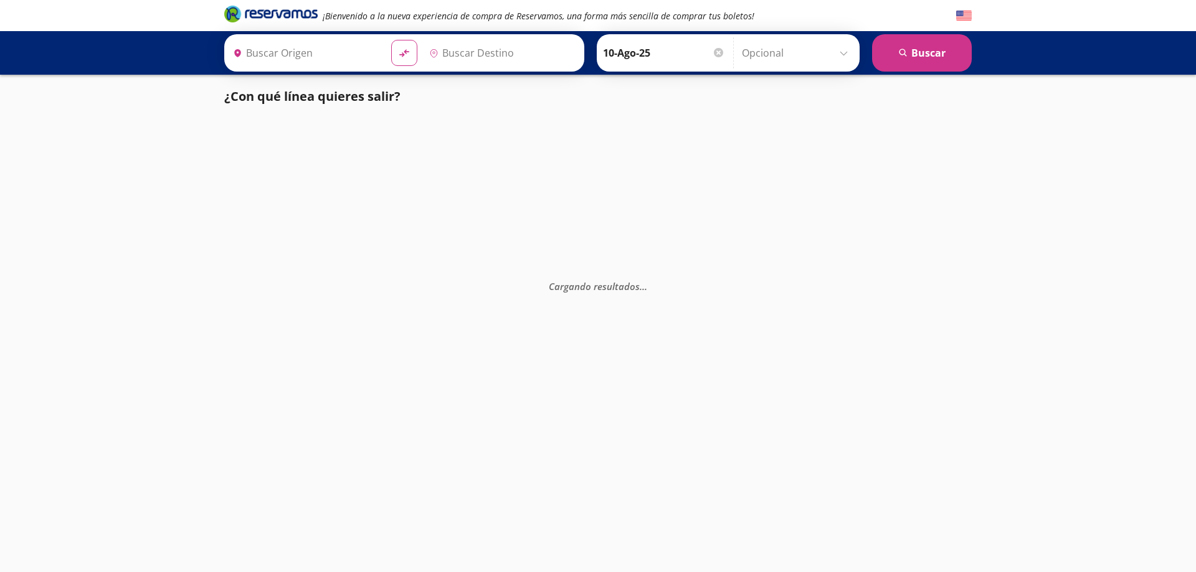
type input "Atlacomulco, [GEOGRAPHIC_DATA]"
type input "[GEOGRAPHIC_DATA], [GEOGRAPHIC_DATA]"
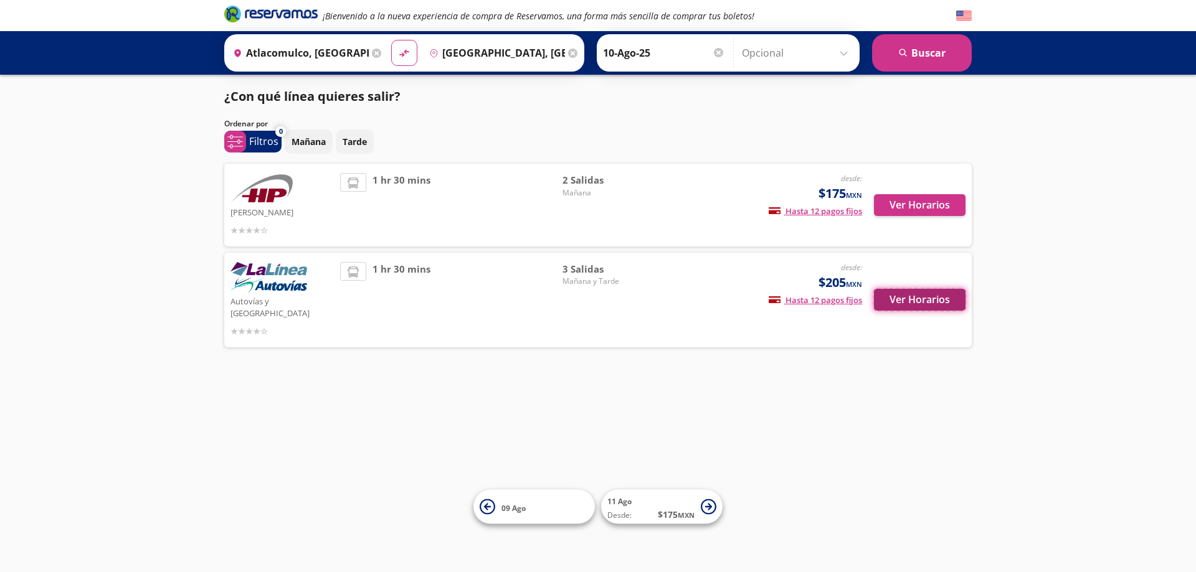
click at [896, 298] on button "Ver Horarios" at bounding box center [920, 300] width 92 height 22
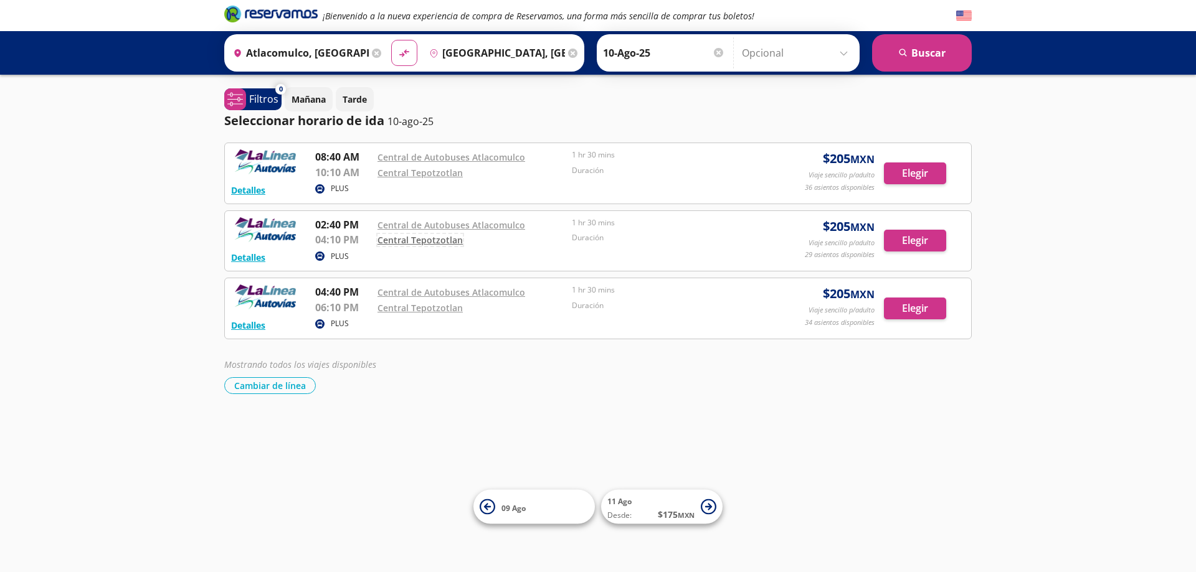
click at [428, 240] on link "Central Tepotzotlan" at bounding box center [419, 240] width 85 height 12
click at [896, 240] on button "Elegir" at bounding box center [915, 241] width 62 height 22
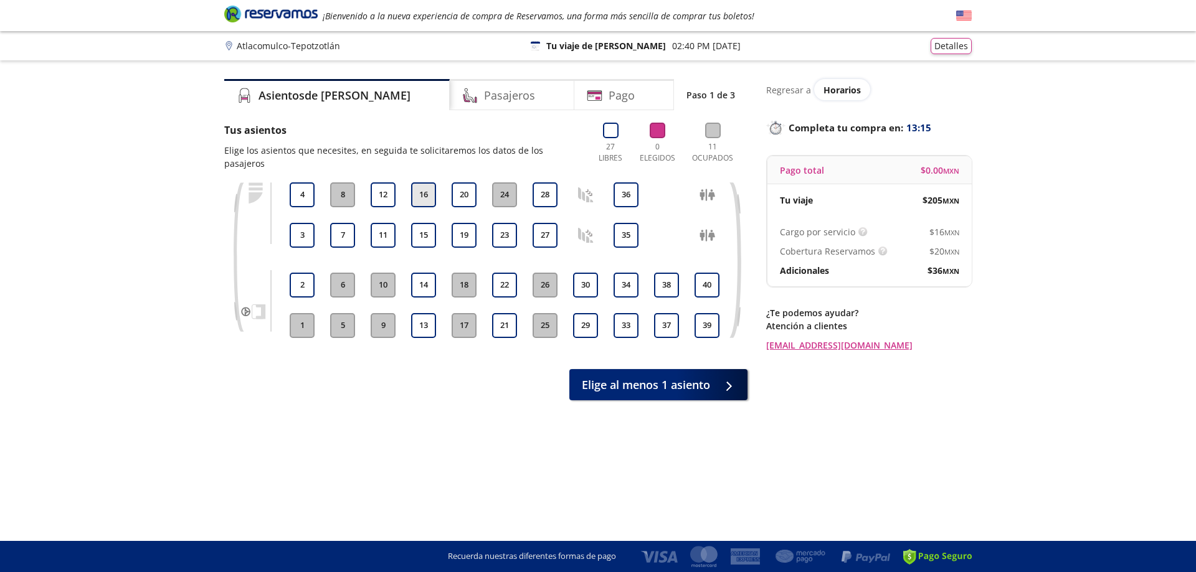
click at [424, 182] on button "16" at bounding box center [423, 194] width 25 height 25
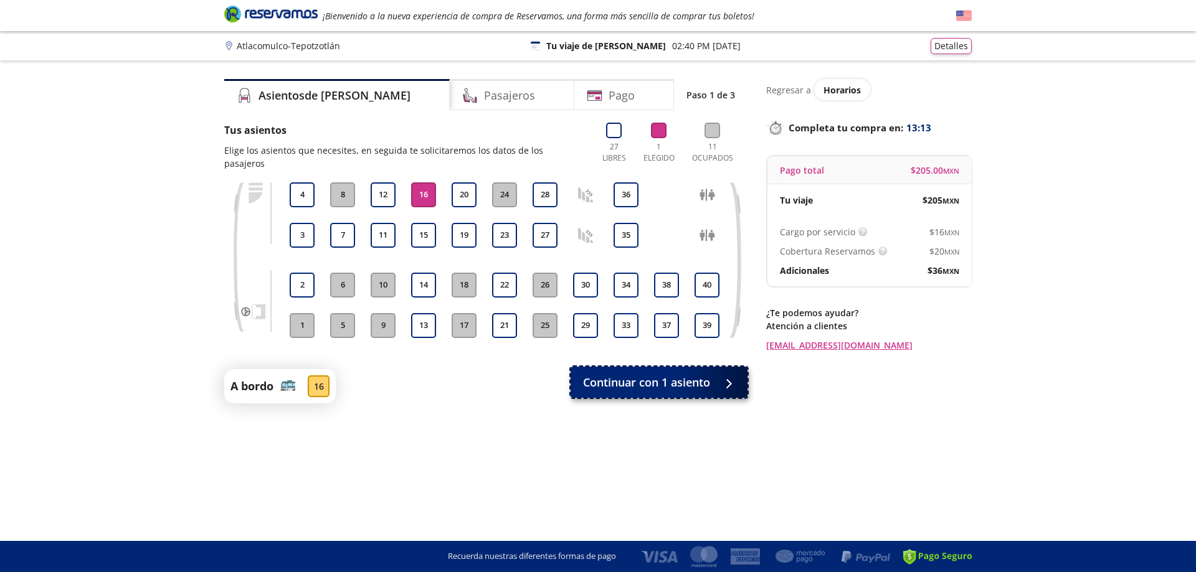
click at [699, 374] on span "Continuar con 1 asiento" at bounding box center [646, 382] width 127 height 17
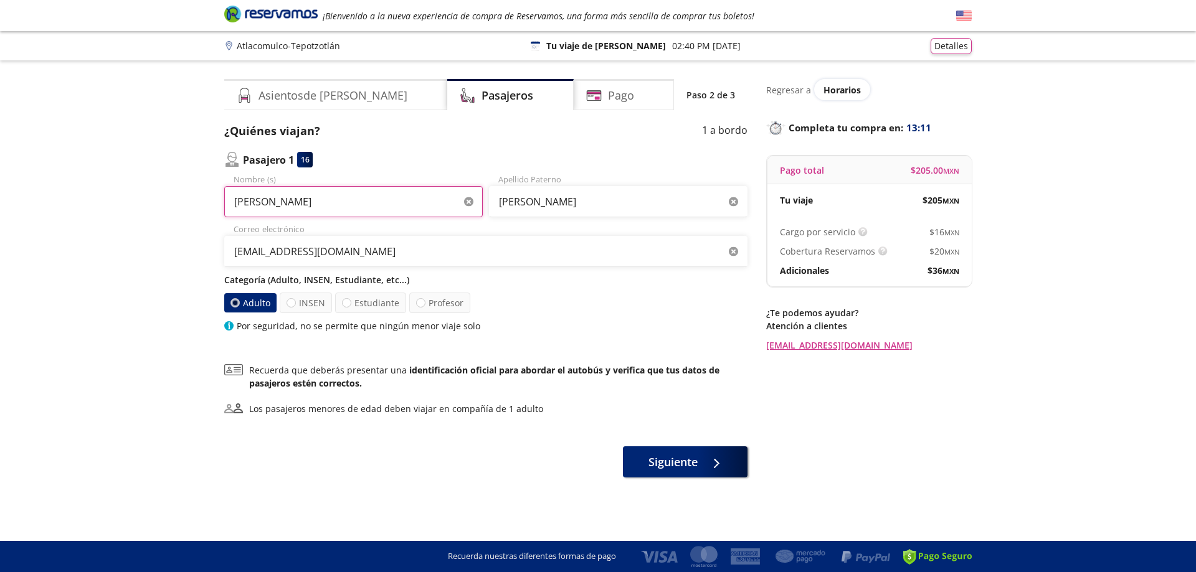
drag, startPoint x: 289, startPoint y: 207, endPoint x: 205, endPoint y: 211, distance: 83.5
click at [205, 211] on div "Group 9 Created with Sketch. Datos para la compra Atlacomulco - Tepotzotlán ¡Bi…" at bounding box center [598, 286] width 1196 height 572
type input "[PERSON_NAME]"
click at [536, 296] on div "Categoría (Adulto, INSEN, Estudiante, etc...) Adulto INSEN Estudiante Profesor …" at bounding box center [485, 302] width 523 height 59
click at [355, 304] on label "Estudiante" at bounding box center [370, 303] width 71 height 21
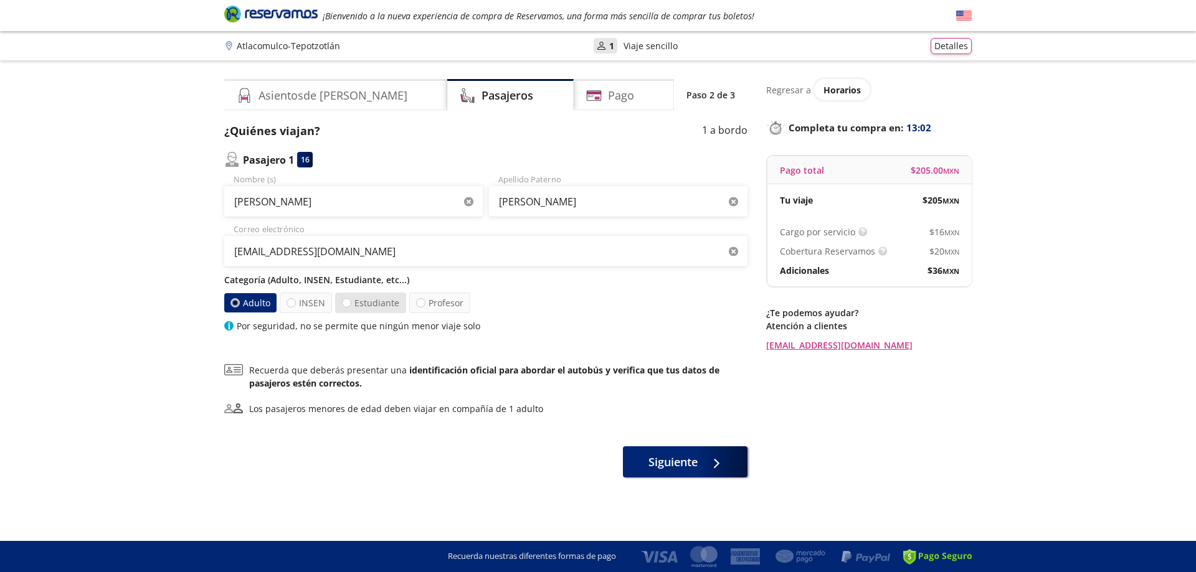
click at [351, 304] on input "Estudiante" at bounding box center [346, 303] width 8 height 8
radio input "true"
click at [230, 329] on icon at bounding box center [229, 326] width 2 height 7
click at [263, 300] on label "Adulto" at bounding box center [251, 303] width 54 height 21
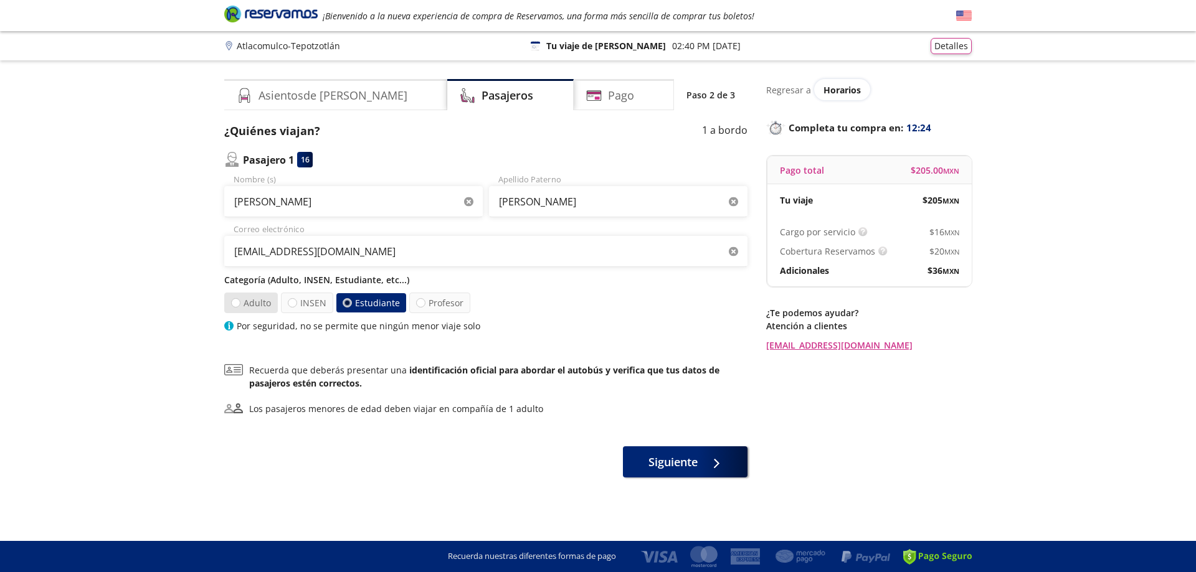
click at [240, 300] on input "Adulto" at bounding box center [236, 303] width 8 height 8
radio input "true"
radio input "false"
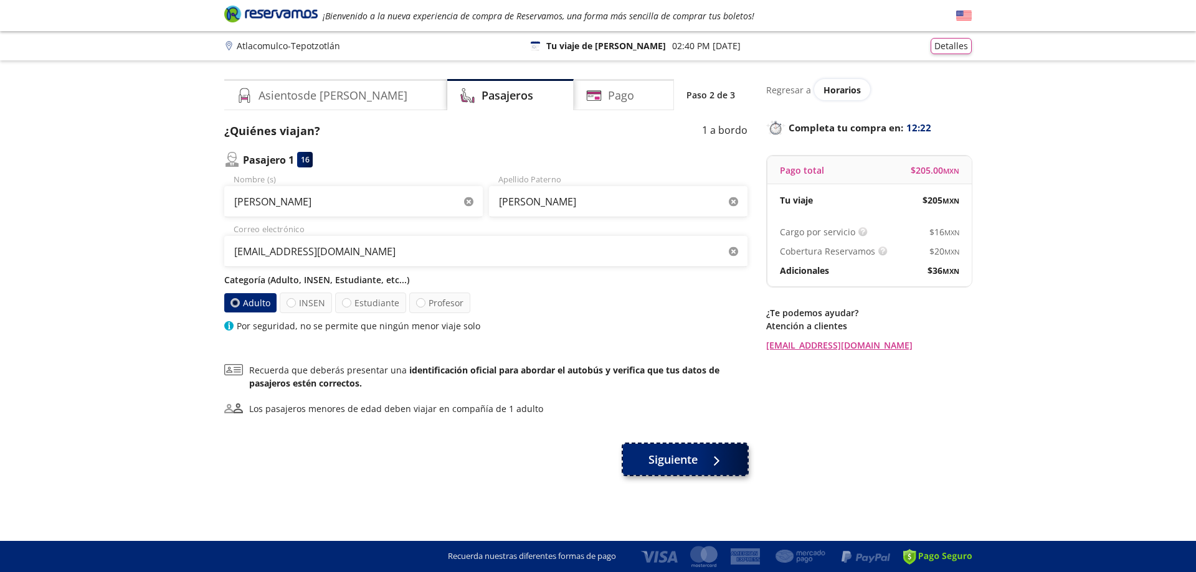
click at [711, 469] on button "Siguiente" at bounding box center [685, 459] width 125 height 31
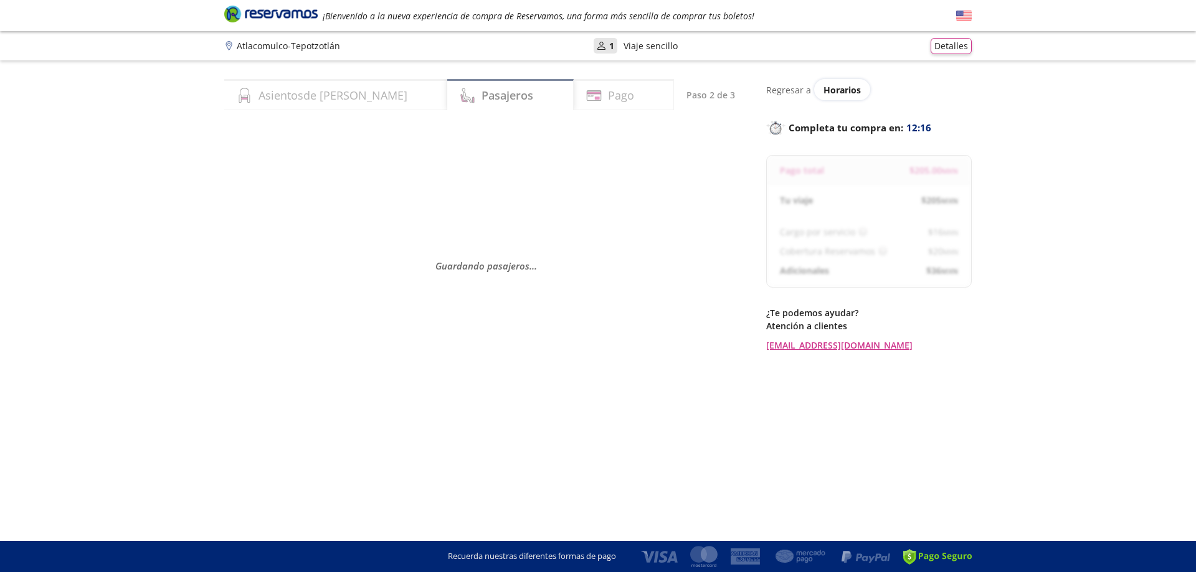
select select "MX"
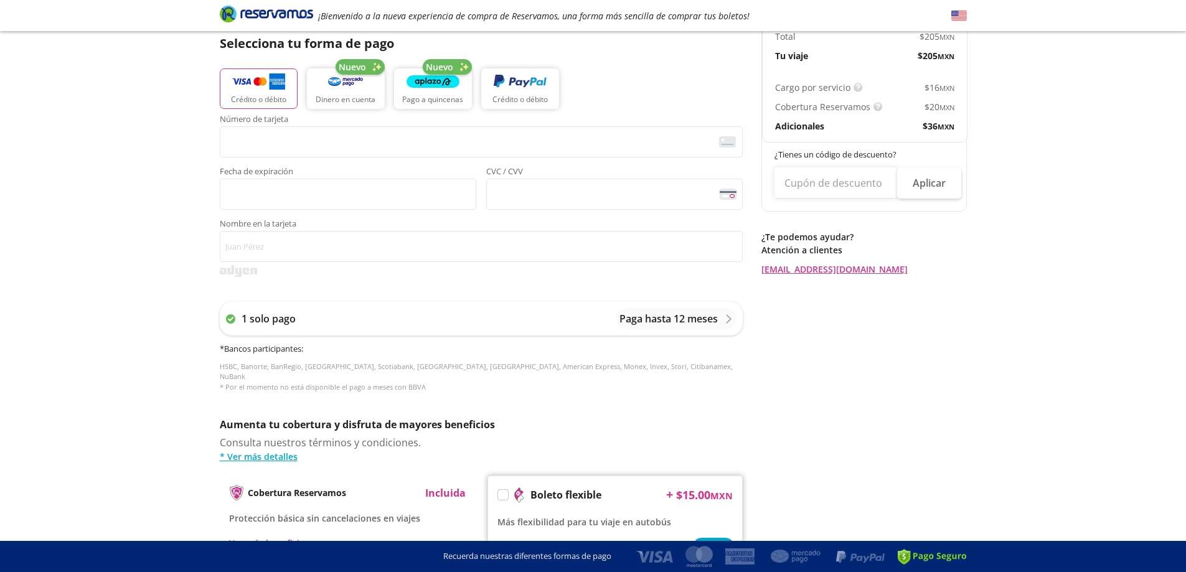
scroll to position [238, 0]
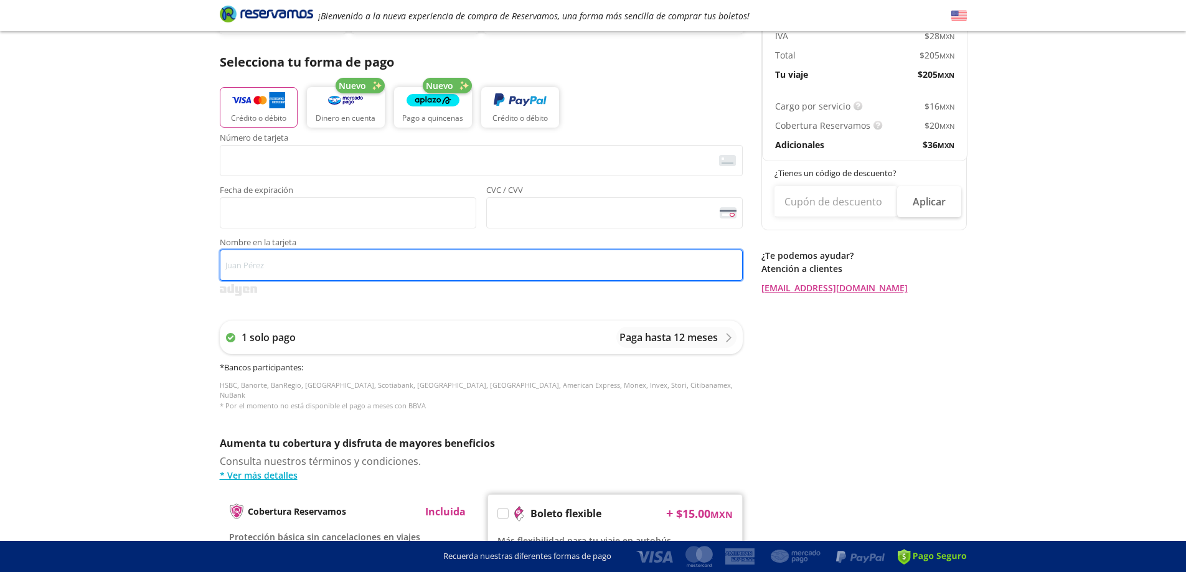
click at [342, 267] on input "Nombre en la tarjeta" at bounding box center [481, 265] width 523 height 31
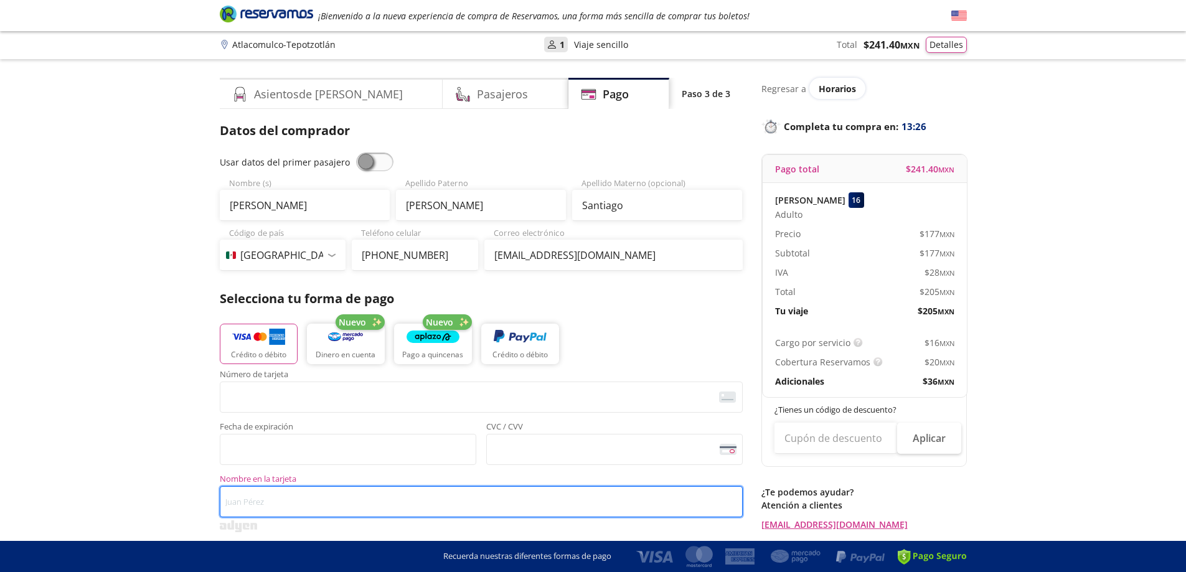
scroll to position [0, 0]
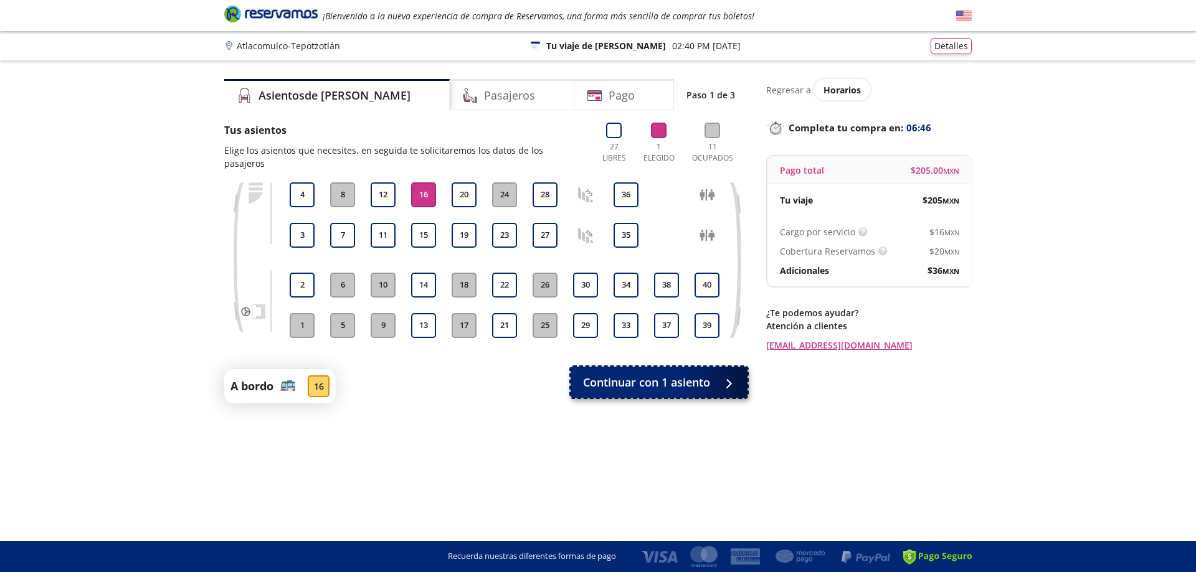
click at [686, 382] on button "Continuar con 1 asiento" at bounding box center [658, 382] width 177 height 31
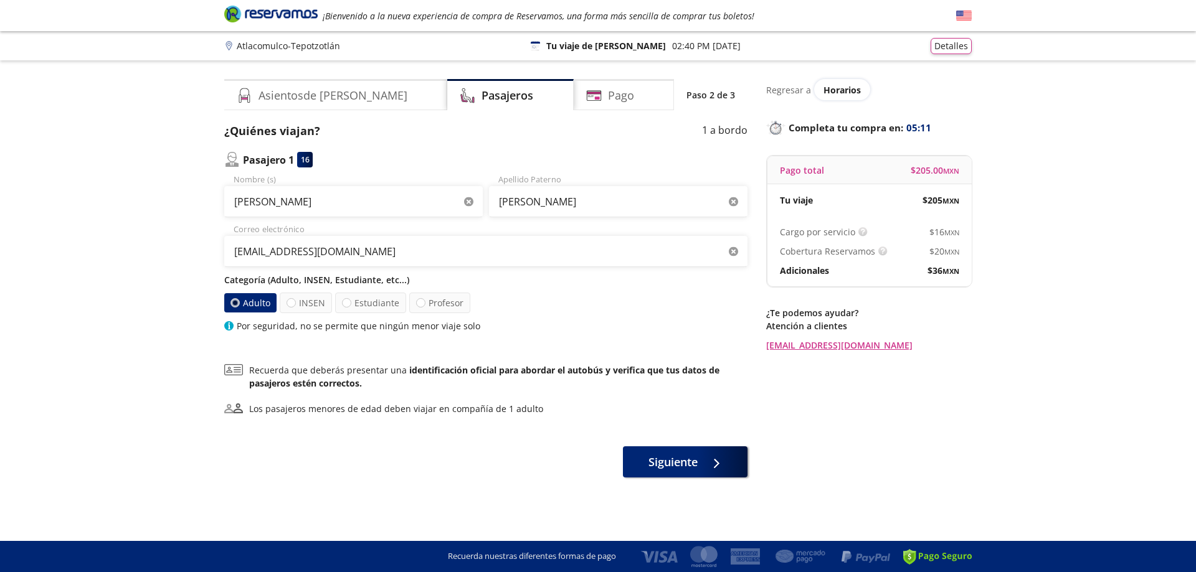
click at [1097, 339] on div "Group 9 Created with Sketch. Datos para la compra Atlacomulco - Tepotzotlán ¡Bi…" at bounding box center [598, 286] width 1196 height 572
click at [678, 465] on span "Siguiente" at bounding box center [672, 459] width 49 height 17
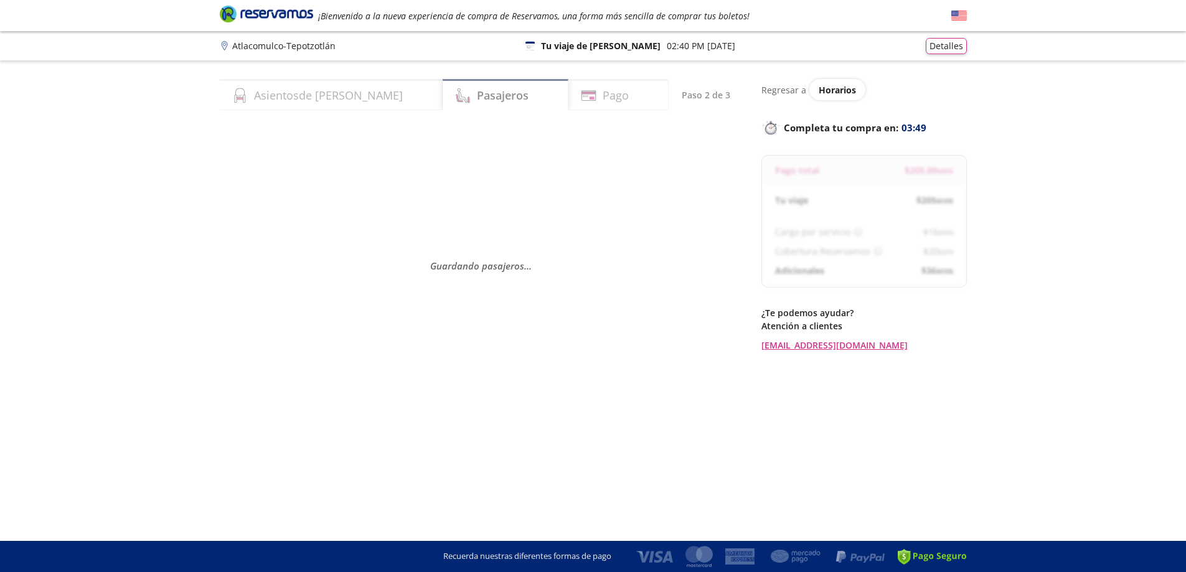
select select "MX"
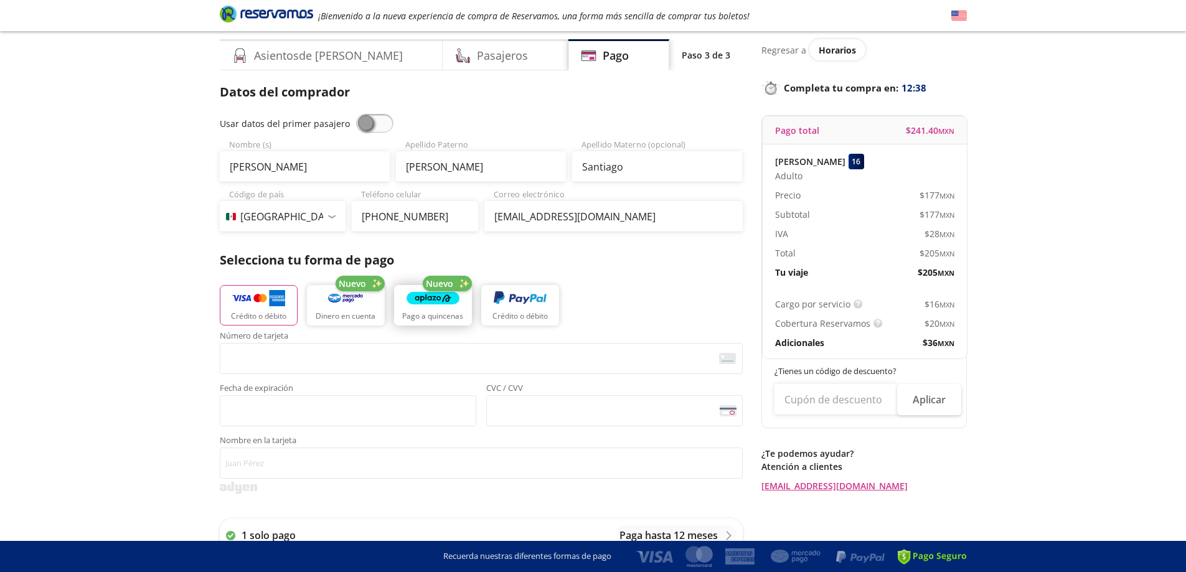
scroll to position [62, 0]
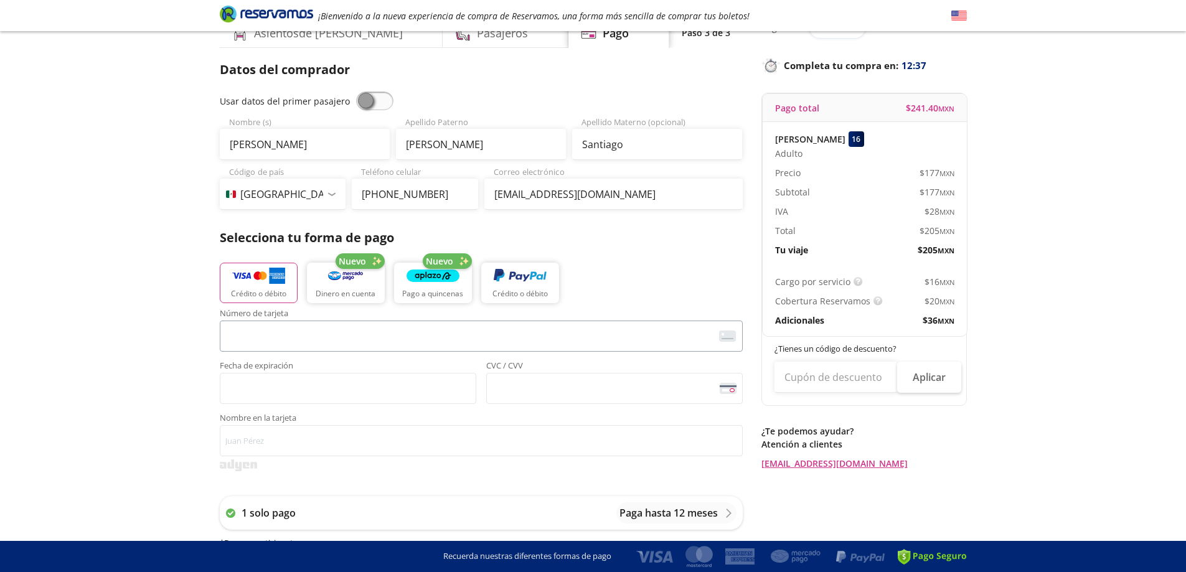
click at [260, 350] on span "<p>Your browser does not support iframes.</p>" at bounding box center [481, 336] width 523 height 31
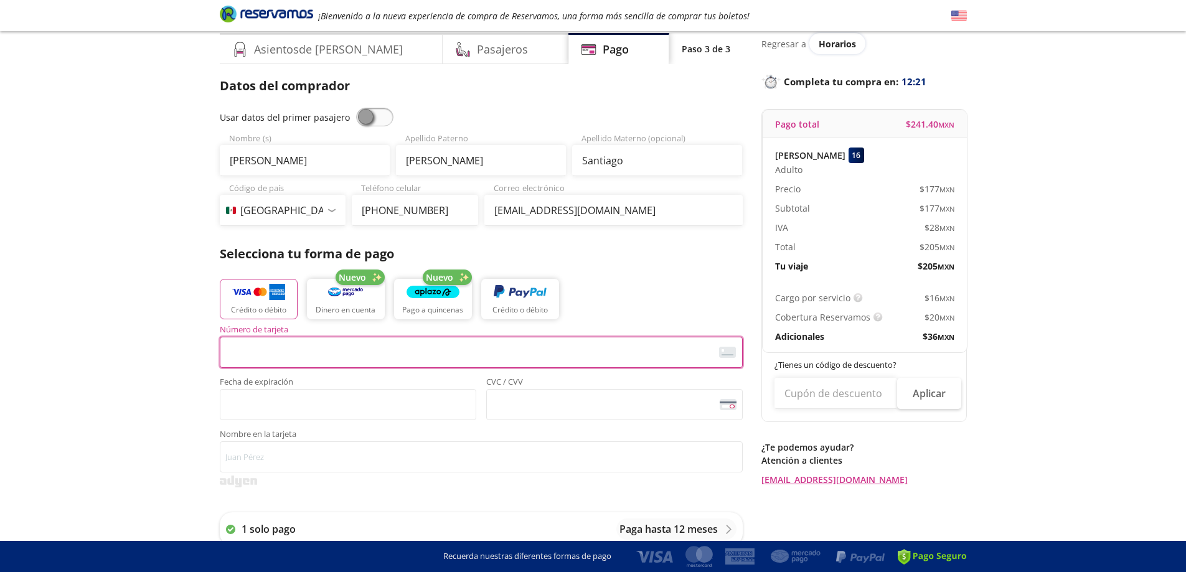
scroll to position [125, 0]
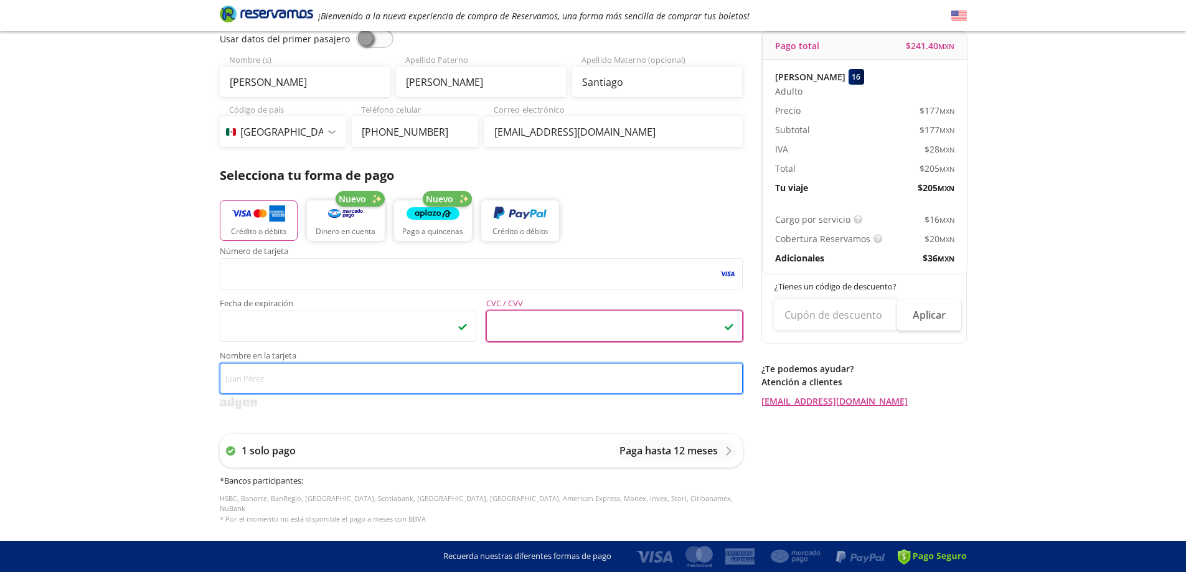
click at [305, 384] on input "Nombre en la tarjeta" at bounding box center [481, 378] width 523 height 31
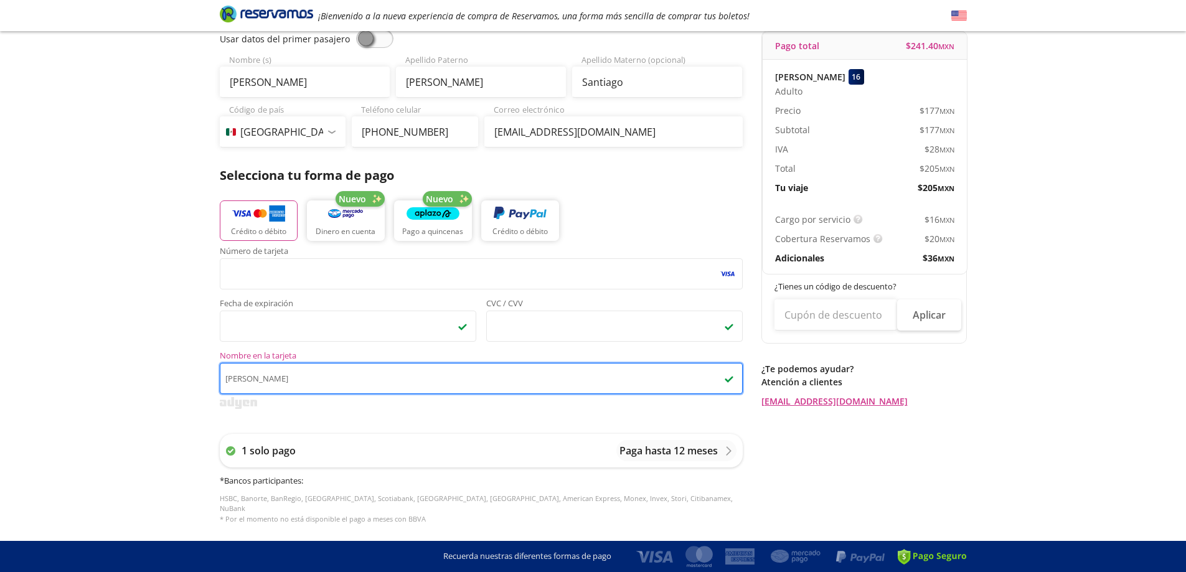
type input "[PERSON_NAME]"
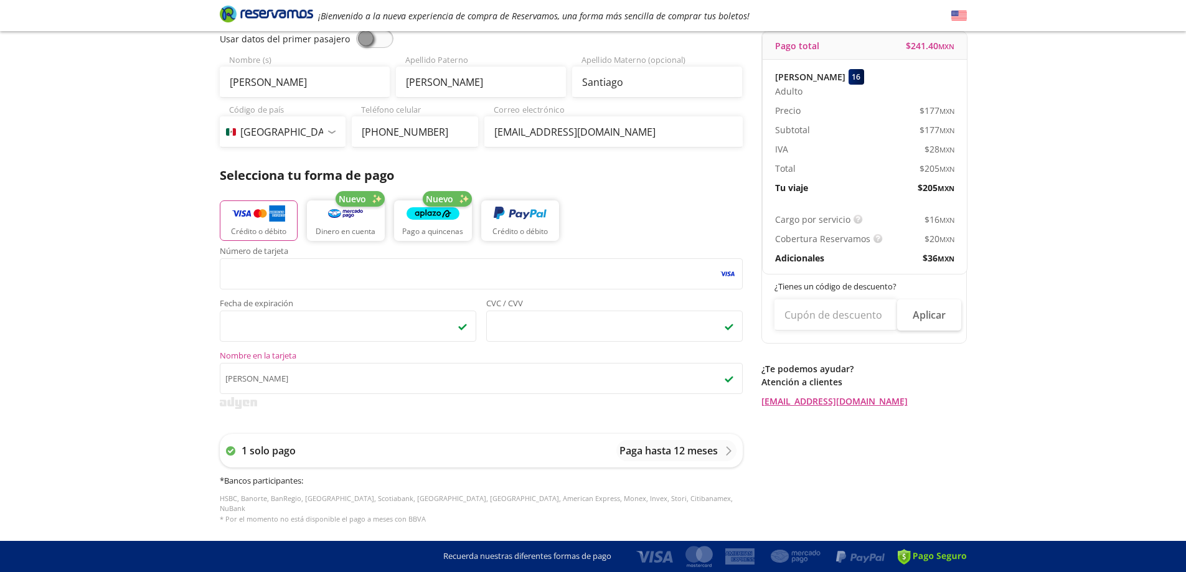
click at [163, 314] on div "Group 9 Created with Sketch. Pago Atlacomulco - Tepotzotlán ¡Bienvenido a la nu…" at bounding box center [593, 378] width 1186 height 1007
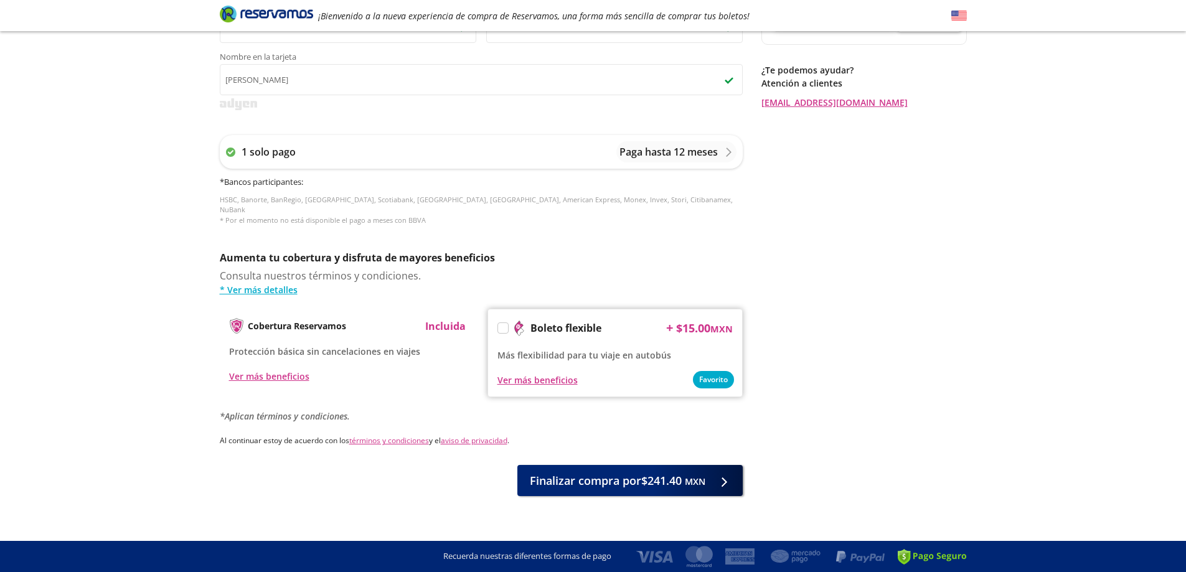
scroll to position [425, 0]
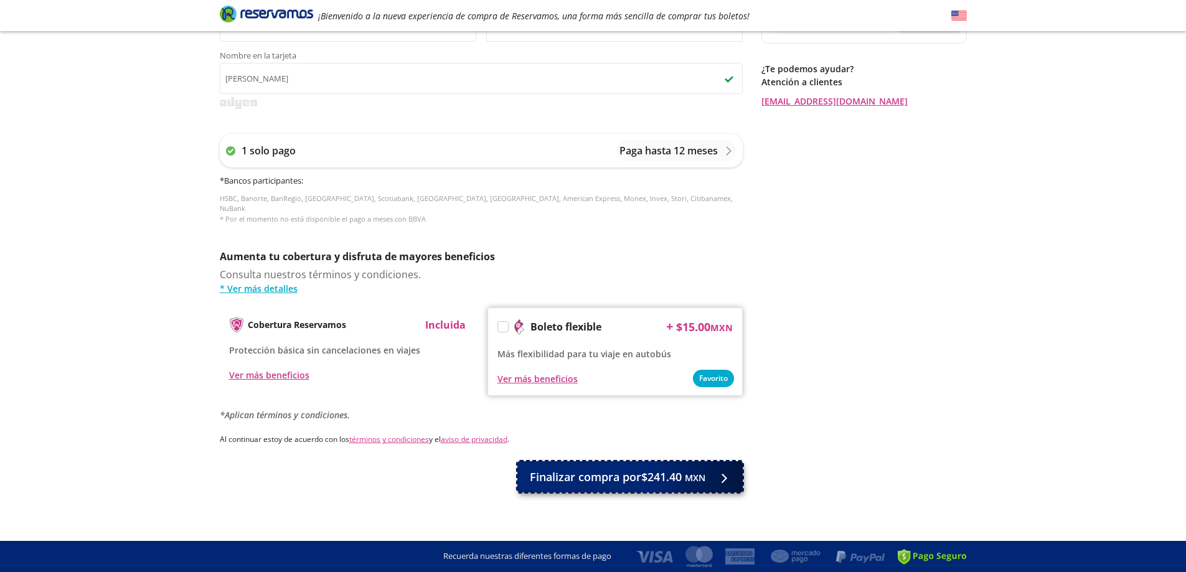
click at [681, 469] on span "Finalizar compra por $241.40 MXN" at bounding box center [618, 477] width 176 height 17
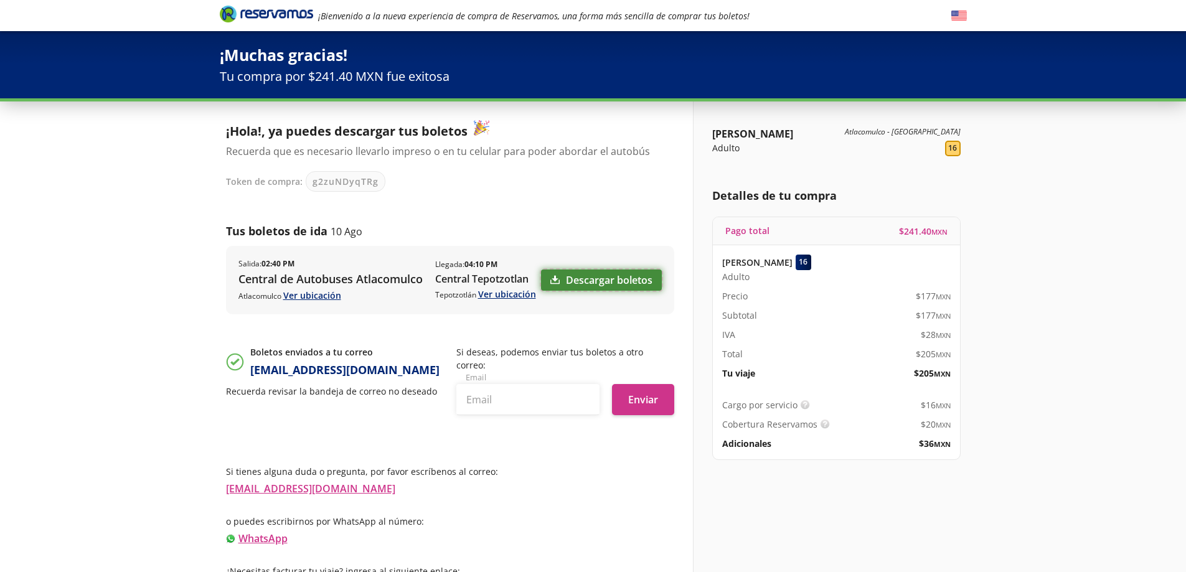
click at [595, 278] on link "Descargar boletos" at bounding box center [601, 280] width 121 height 21
click at [499, 296] on link "Ver ubicación" at bounding box center [507, 294] width 58 height 12
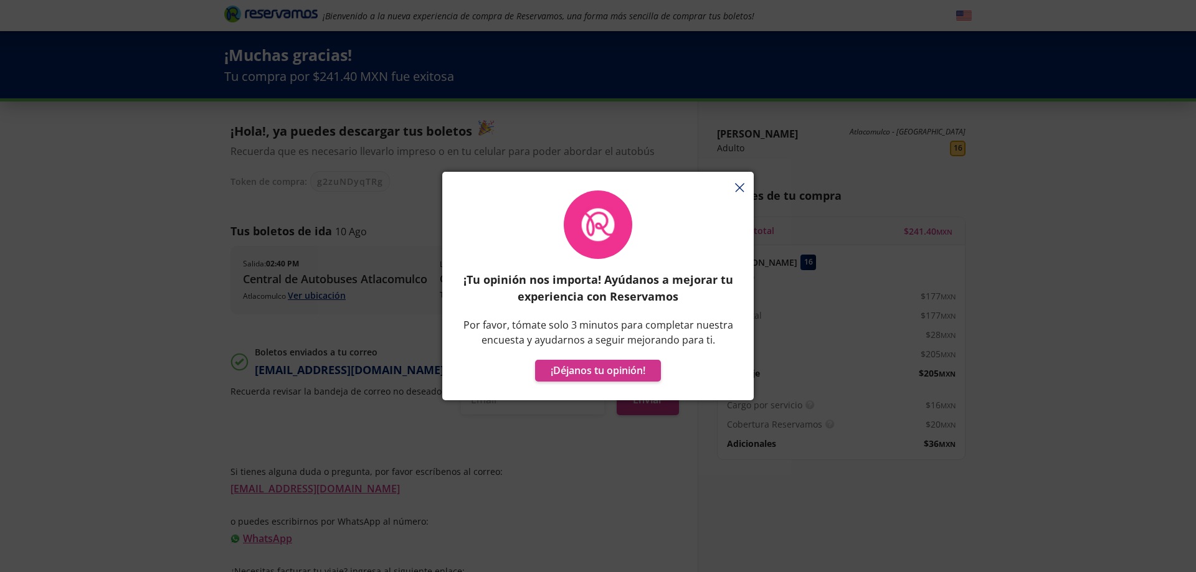
click at [736, 188] on div "¡Tu opinión nos importa! Ayúdanos a mejorar tu experiencia con Reservamos Por f…" at bounding box center [597, 292] width 311 height 216
click at [738, 189] on div "¡Tu opinión nos importa! Ayúdanos a mejorar tu experiencia con Reservamos Por f…" at bounding box center [597, 292] width 311 height 216
click at [1171, 4] on div "¡Tu opinión nos importa! Ayúdanos a mejorar tu experiencia con Reservamos Por f…" at bounding box center [598, 286] width 1196 height 572
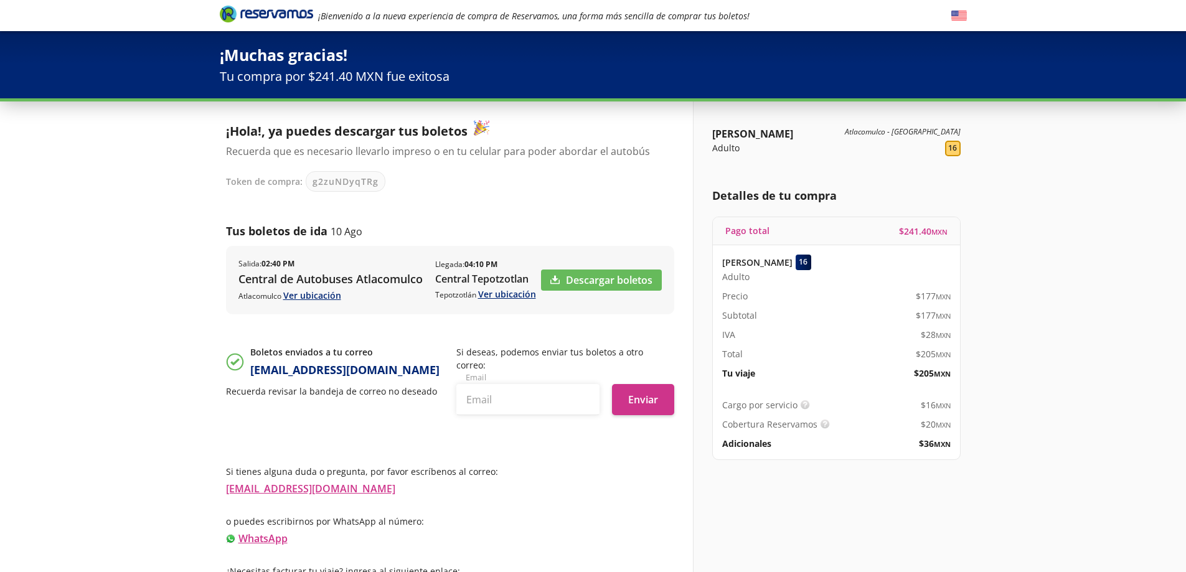
click at [967, 194] on div "[PERSON_NAME] Adulto Atlacomulco - [GEOGRAPHIC_DATA] 16 Detalles de tu compra P…" at bounding box center [830, 348] width 274 height 495
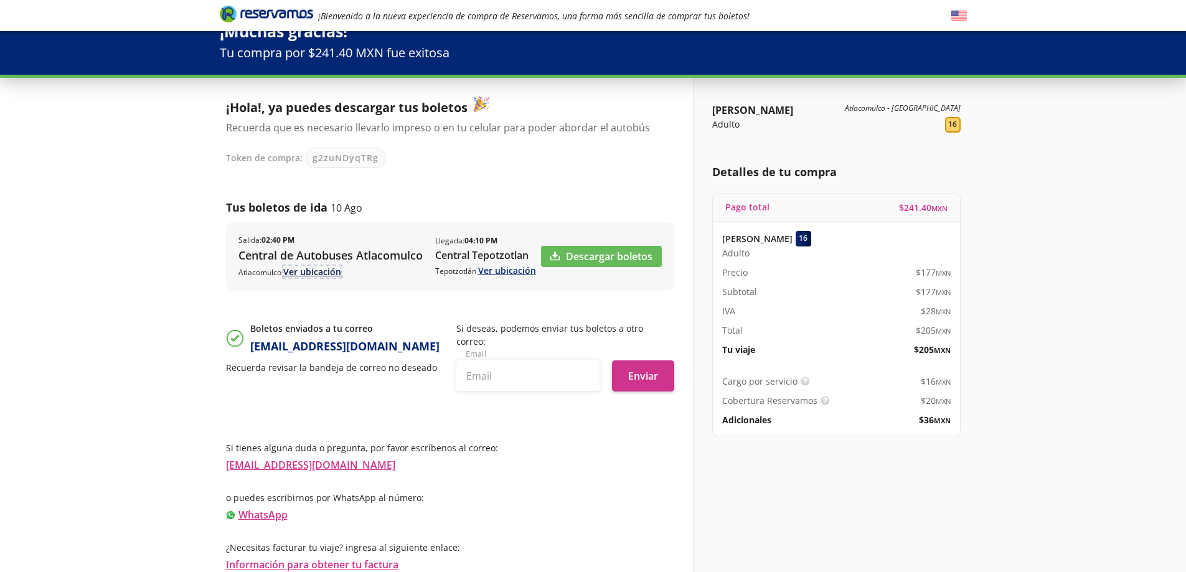
click at [308, 271] on link "Ver ubicación" at bounding box center [312, 272] width 58 height 12
click at [588, 255] on link "Descargar boletos" at bounding box center [601, 256] width 121 height 21
click at [301, 274] on link "Ver ubicación" at bounding box center [312, 272] width 58 height 12
